Goal: Task Accomplishment & Management: Manage account settings

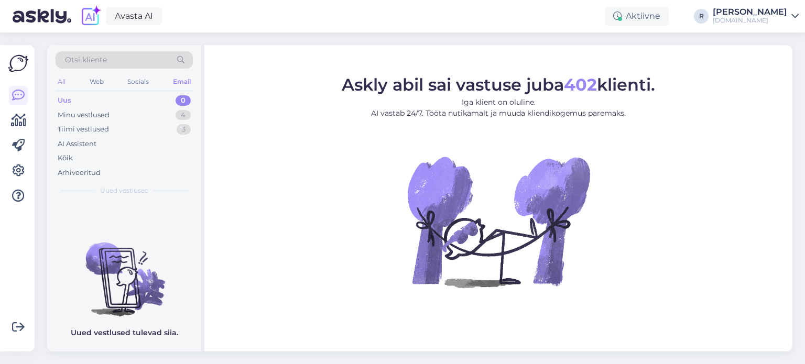
click at [61, 81] on div "All" at bounding box center [62, 82] width 12 height 14
click at [71, 158] on div "Kõik" at bounding box center [65, 158] width 15 height 10
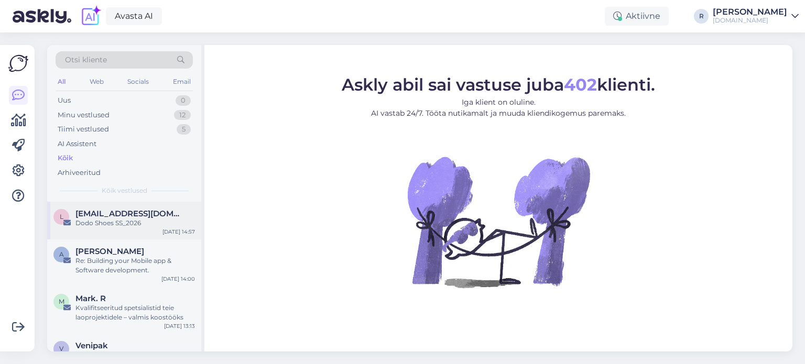
click at [105, 217] on span "[EMAIL_ADDRESS][DOMAIN_NAME]" at bounding box center [129, 213] width 109 height 9
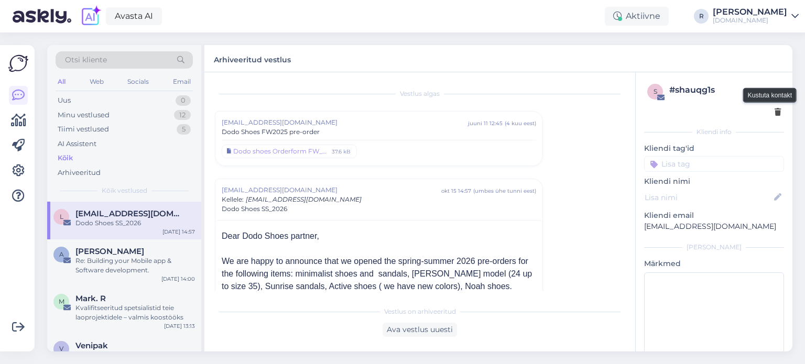
click at [774, 113] on icon at bounding box center [777, 112] width 6 height 7
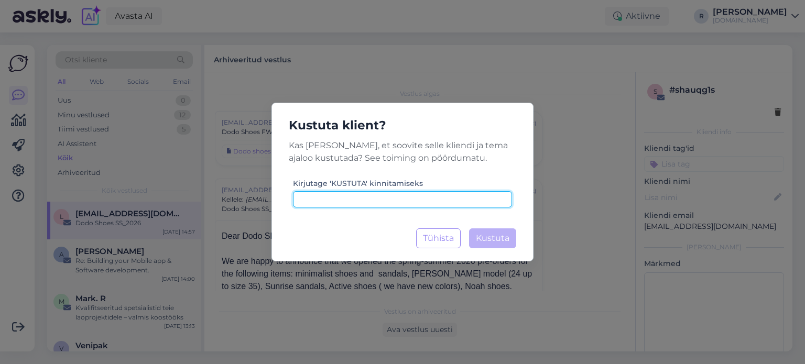
click at [395, 200] on input at bounding box center [402, 199] width 219 height 16
type input "kustuta"
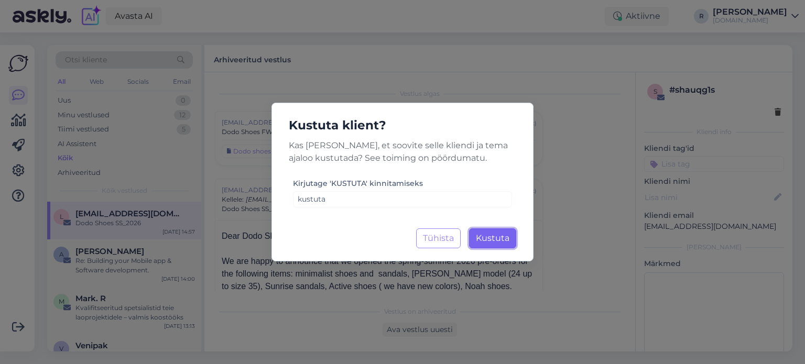
click at [509, 247] on button "Kustuta Laadimine..." at bounding box center [492, 238] width 47 height 20
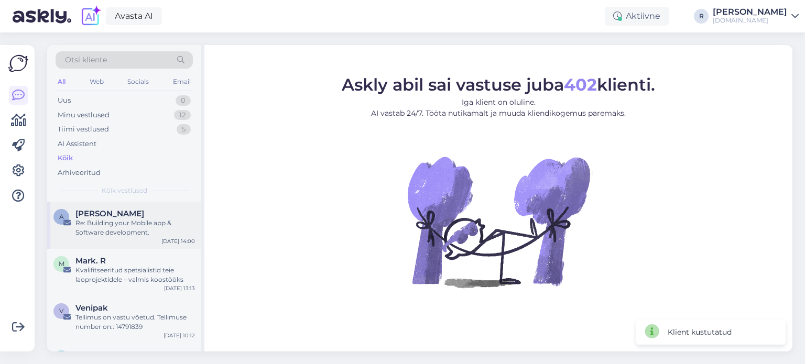
click at [124, 229] on div "Re: Building your Mobile app & Software development." at bounding box center [134, 227] width 119 height 19
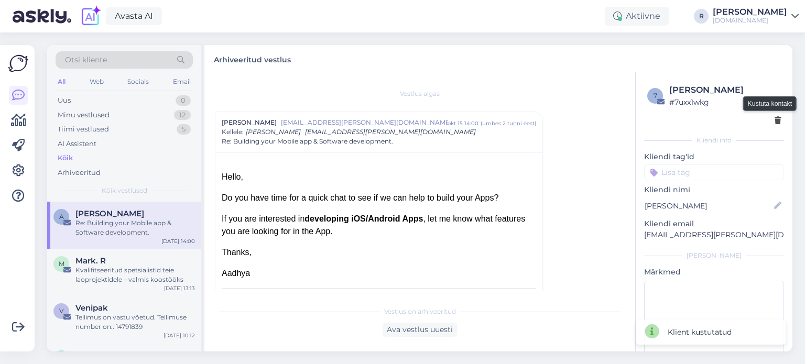
click at [774, 125] on div at bounding box center [777, 120] width 6 height 11
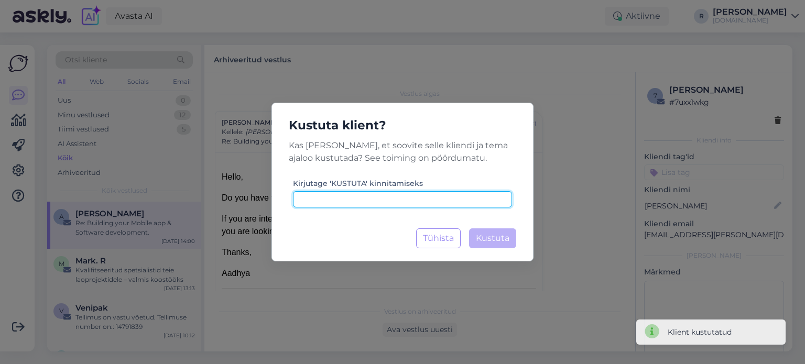
click at [370, 196] on input at bounding box center [402, 199] width 219 height 16
paste input "kustuta"
type input "kustuta"
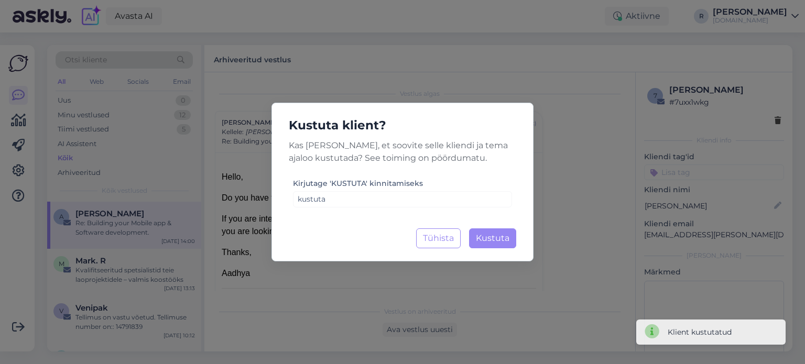
click at [516, 243] on div "Kustuta klient? Kas [PERSON_NAME], et soovite selle kliendi ja tema ajaloo kust…" at bounding box center [402, 182] width 262 height 159
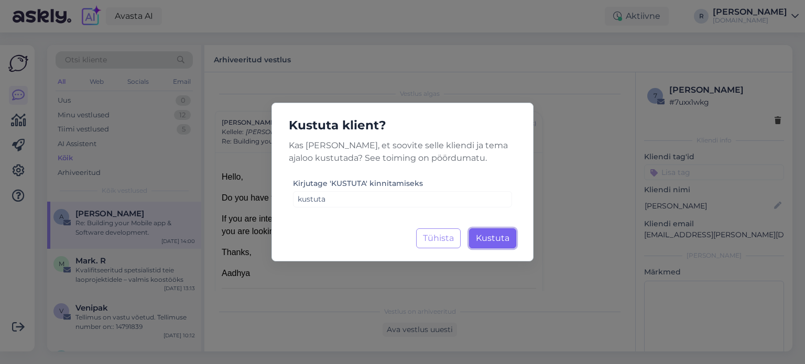
click at [498, 238] on span "Kustuta" at bounding box center [493, 238] width 34 height 10
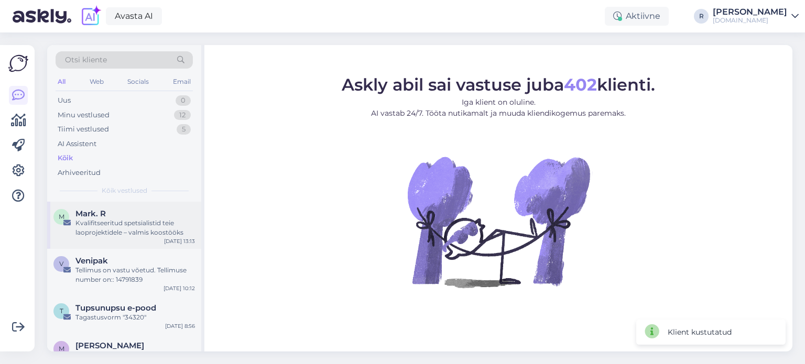
click at [103, 229] on div "Kvalifitseeritud spetsialistid teie laoprojektidele – valmis koostööks" at bounding box center [134, 227] width 119 height 19
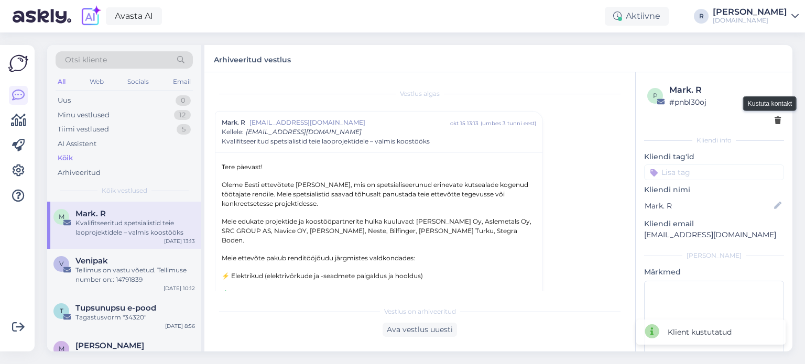
click at [774, 122] on icon at bounding box center [777, 120] width 6 height 7
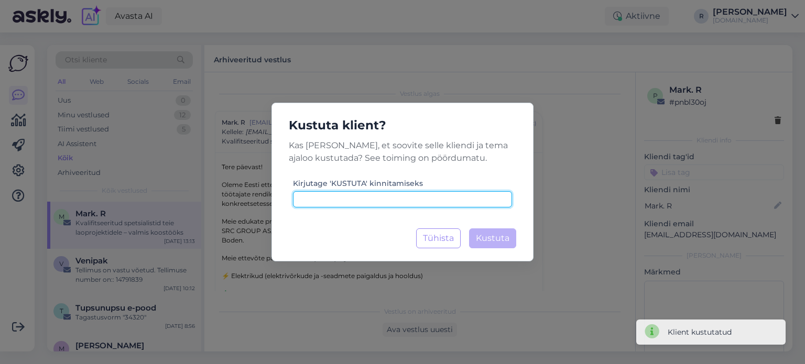
click at [409, 194] on input at bounding box center [402, 199] width 219 height 16
paste input "kustuta"
type input "kustuta"
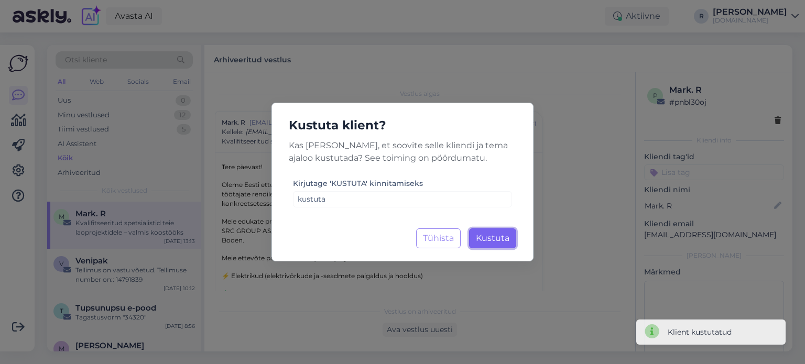
click at [501, 236] on span "Kustuta" at bounding box center [493, 238] width 34 height 10
